Goal: Navigation & Orientation: Find specific page/section

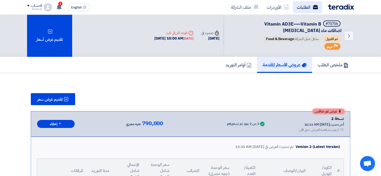
click at [301, 7] on link "الطلبات" at bounding box center [307, 7] width 29 height 12
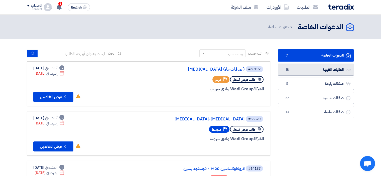
click at [339, 67] on link "الطلبات المقبولة الطلبات المقبولة 18" at bounding box center [316, 70] width 76 height 12
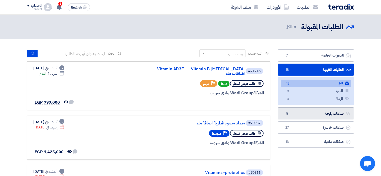
click at [320, 113] on link "صفقات رابحة صفقات رابحة 5" at bounding box center [316, 113] width 76 height 12
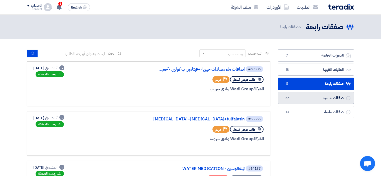
click at [317, 97] on link "صفقات خاسرة صفقات خاسرة 27" at bounding box center [316, 98] width 76 height 12
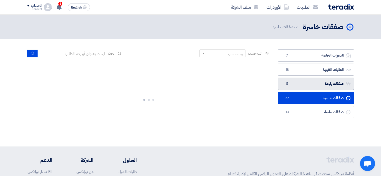
click at [316, 86] on link "صفقات رابحة صفقات رابحة 5" at bounding box center [316, 84] width 76 height 12
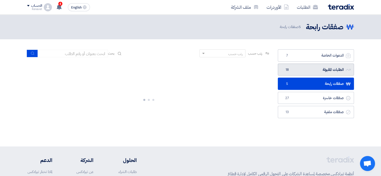
click at [317, 68] on link "الطلبات المقبولة الطلبات المقبولة 18" at bounding box center [316, 70] width 76 height 12
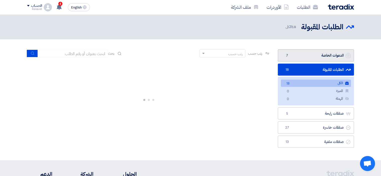
click at [320, 56] on link "الدعوات الخاصة الدعوات الخاصة 7" at bounding box center [316, 55] width 76 height 12
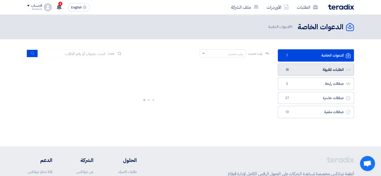
click at [320, 68] on link "الطلبات المقبولة الطلبات المقبولة 18" at bounding box center [316, 70] width 76 height 12
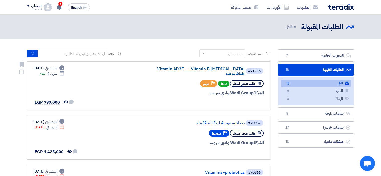
click at [191, 69] on link "Vitamin AD3E----Vitamin B [MEDICAL_DATA] اضافات ماء" at bounding box center [195, 71] width 100 height 9
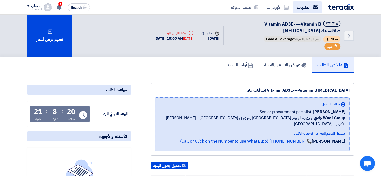
click at [311, 13] on link "الطلبات" at bounding box center [307, 7] width 29 height 12
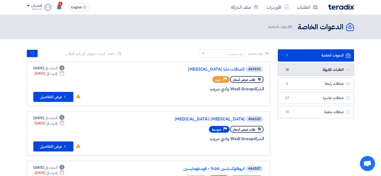
click at [346, 69] on icon "الطلبات المقبولة" at bounding box center [348, 69] width 5 height 5
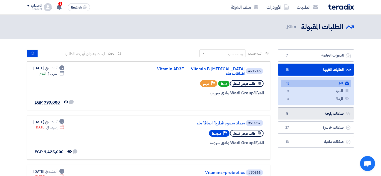
click at [320, 114] on link "صفقات رابحة صفقات رابحة 5" at bounding box center [316, 113] width 76 height 12
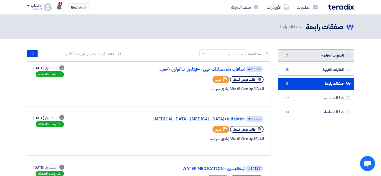
click at [309, 56] on link "الدعوات الخاصة الدعوات الخاصة 7" at bounding box center [316, 55] width 76 height 12
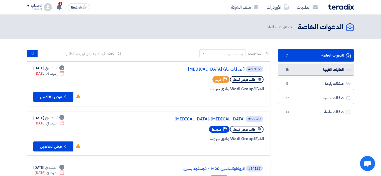
click at [294, 68] on link "الطلبات المقبولة الطلبات المقبولة 18" at bounding box center [316, 70] width 76 height 12
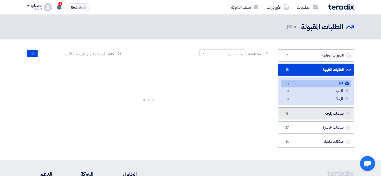
click at [326, 116] on link "صفقات رابحة صفقات رابحة 5" at bounding box center [316, 113] width 76 height 12
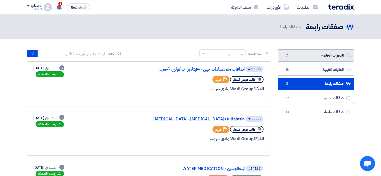
click at [322, 57] on link "الدعوات الخاصة الدعوات الخاصة 7" at bounding box center [316, 55] width 76 height 12
